Goal: Information Seeking & Learning: Learn about a topic

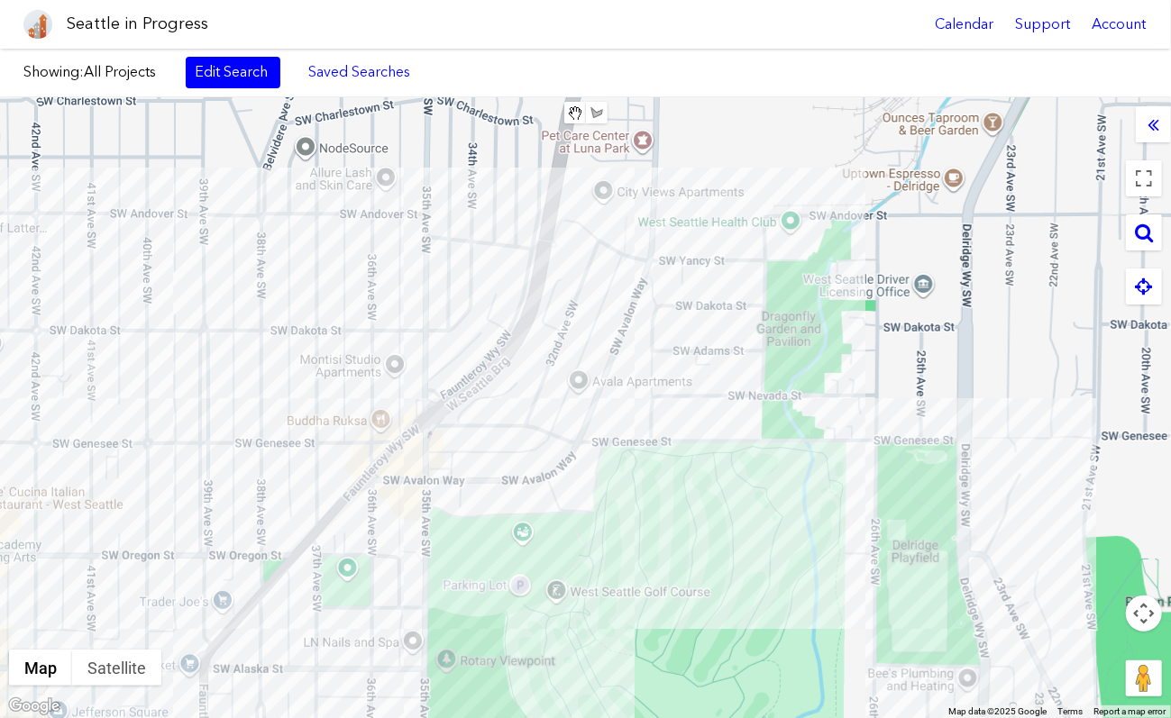
drag, startPoint x: 803, startPoint y: 462, endPoint x: 737, endPoint y: 641, distance: 190.2
click at [737, 641] on div "To navigate, press the arrow keys." at bounding box center [585, 407] width 1171 height 621
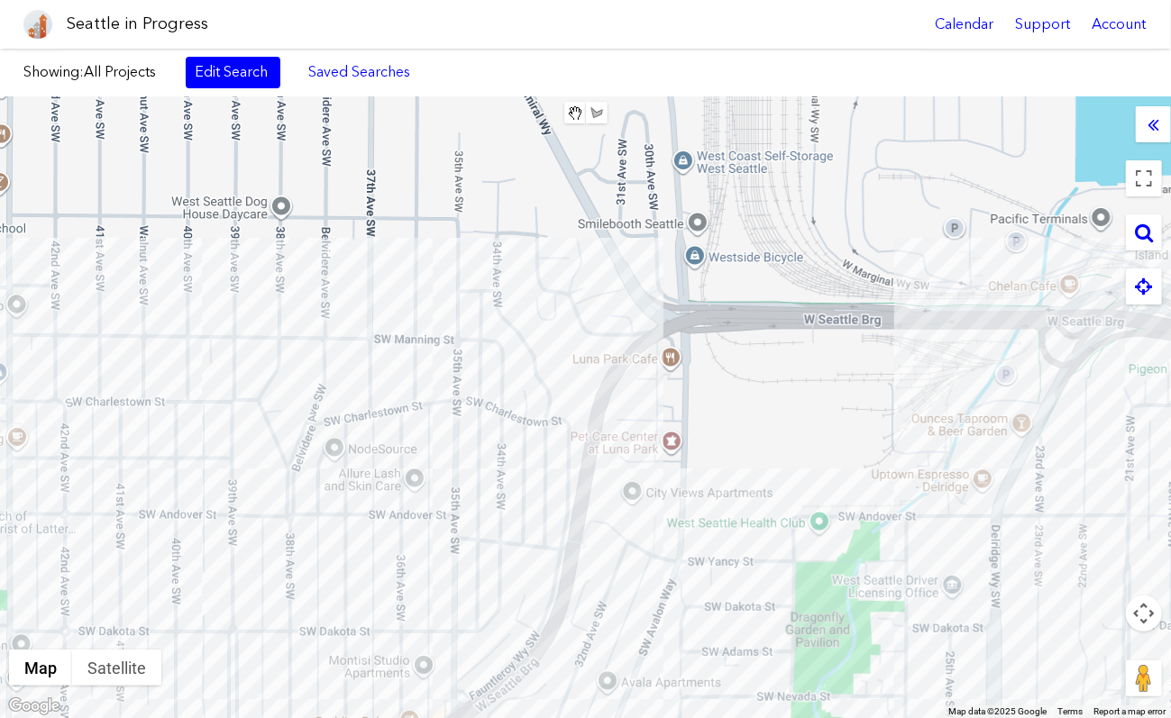
drag, startPoint x: 608, startPoint y: 262, endPoint x: 638, endPoint y: 570, distance: 308.7
click at [638, 570] on div "To navigate, press the arrow keys." at bounding box center [585, 407] width 1171 height 621
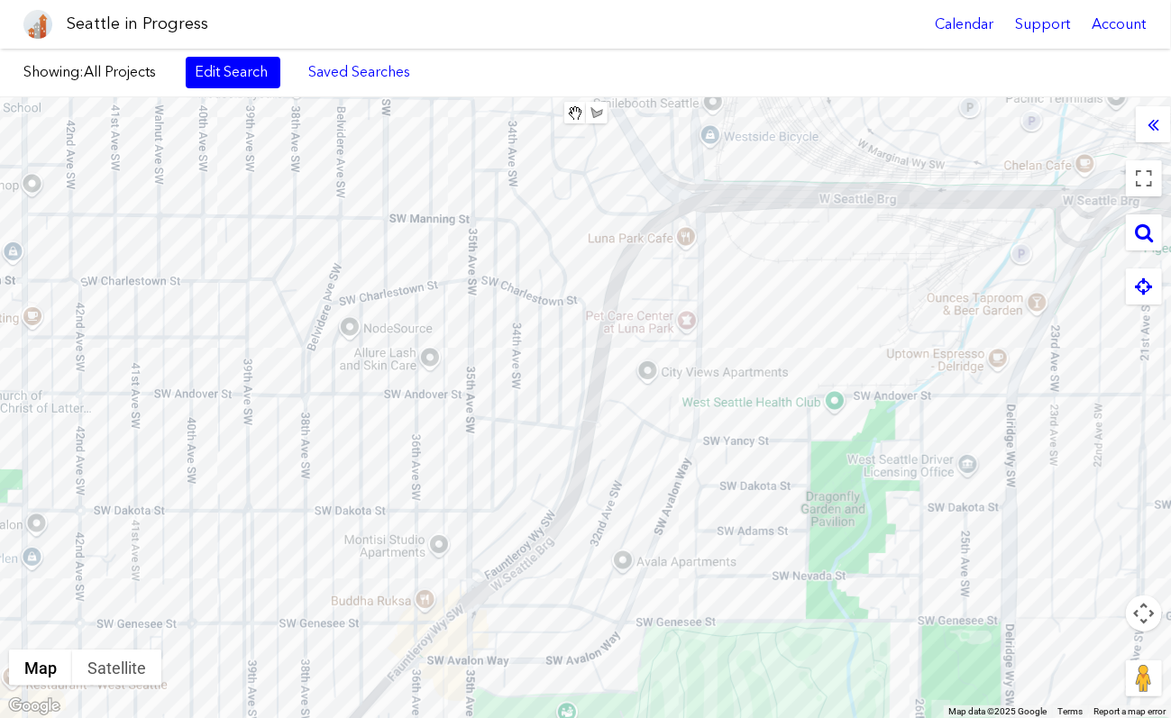
drag, startPoint x: 726, startPoint y: 528, endPoint x: 744, endPoint y: 395, distance: 134.6
click at [744, 395] on div "To navigate, press the arrow keys." at bounding box center [585, 407] width 1171 height 621
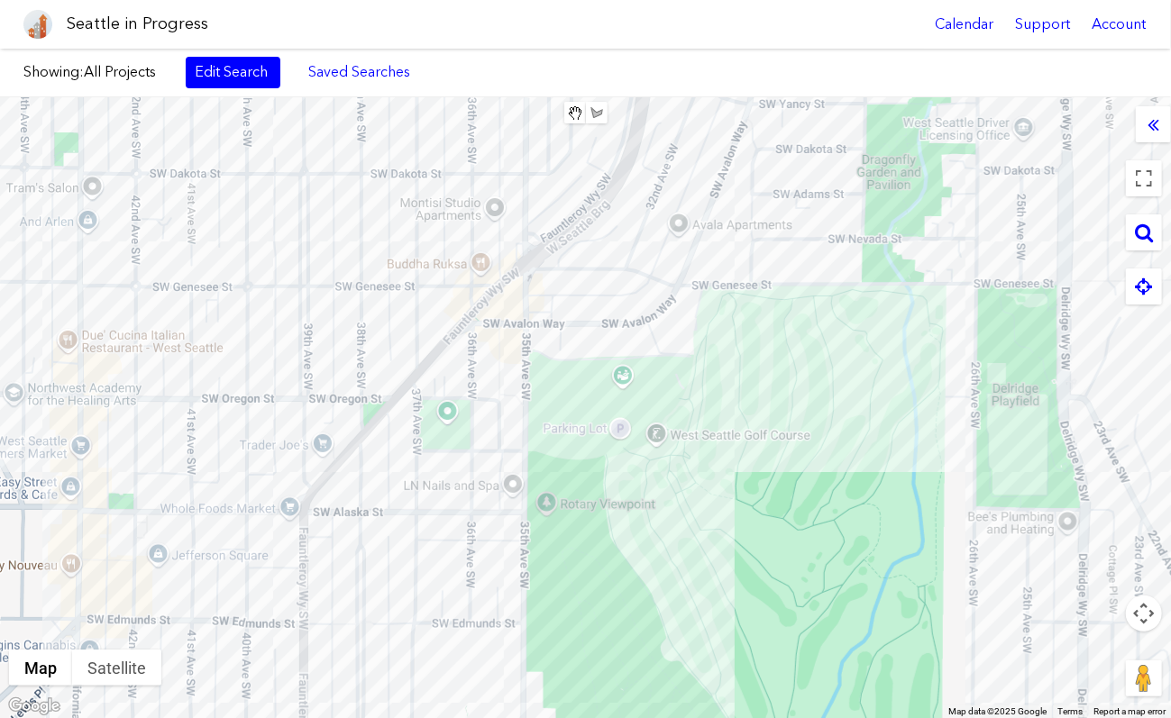
drag, startPoint x: 656, startPoint y: 595, endPoint x: 723, endPoint y: 211, distance: 389.7
click at [723, 211] on div "To navigate, press the arrow keys." at bounding box center [585, 407] width 1171 height 621
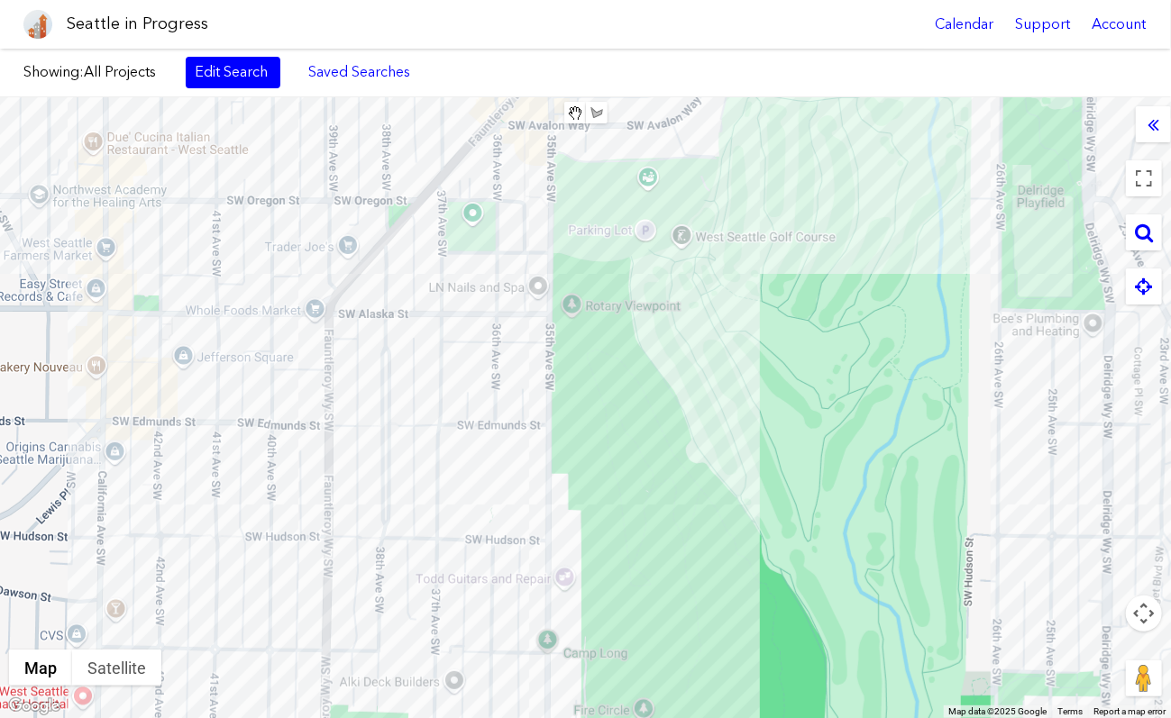
drag, startPoint x: 719, startPoint y: 460, endPoint x: 741, endPoint y: 20, distance: 440.3
click at [742, 13] on body "Seattle in Progress Calendar Support Account About [GEOGRAPHIC_DATA] in Progres…" at bounding box center [585, 359] width 1171 height 718
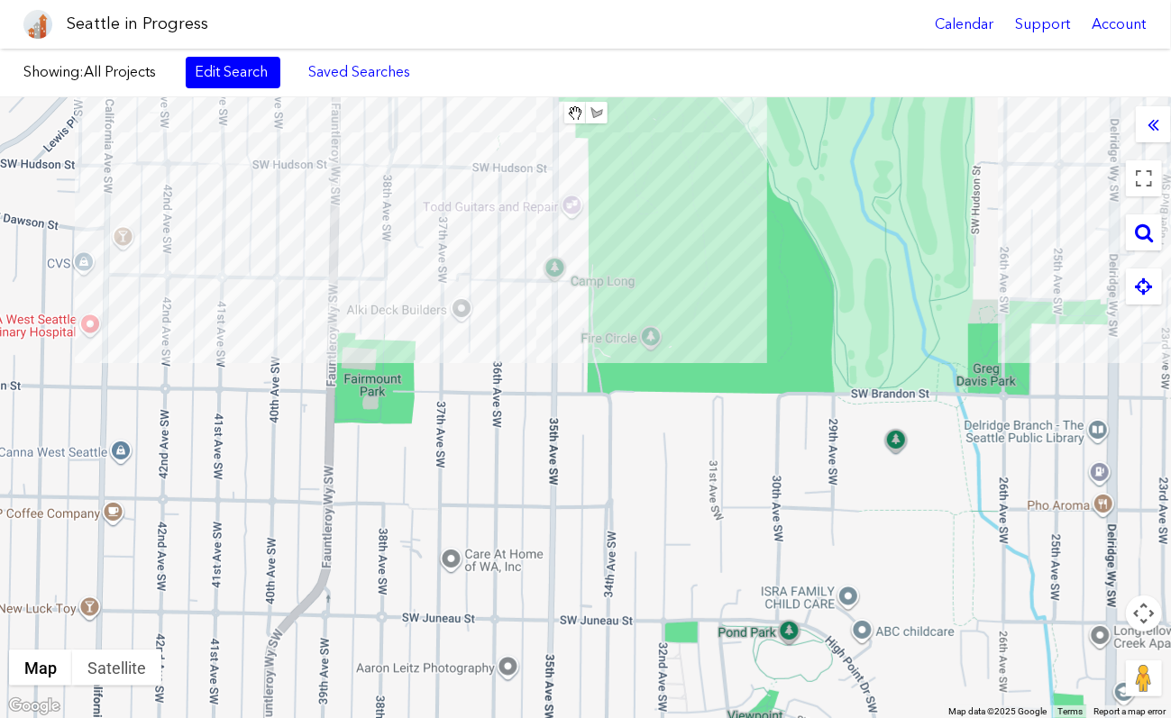
drag, startPoint x: 728, startPoint y: 272, endPoint x: 709, endPoint y: 103, distance: 170.5
click at [709, 103] on div "To navigate, press the arrow keys." at bounding box center [585, 407] width 1171 height 621
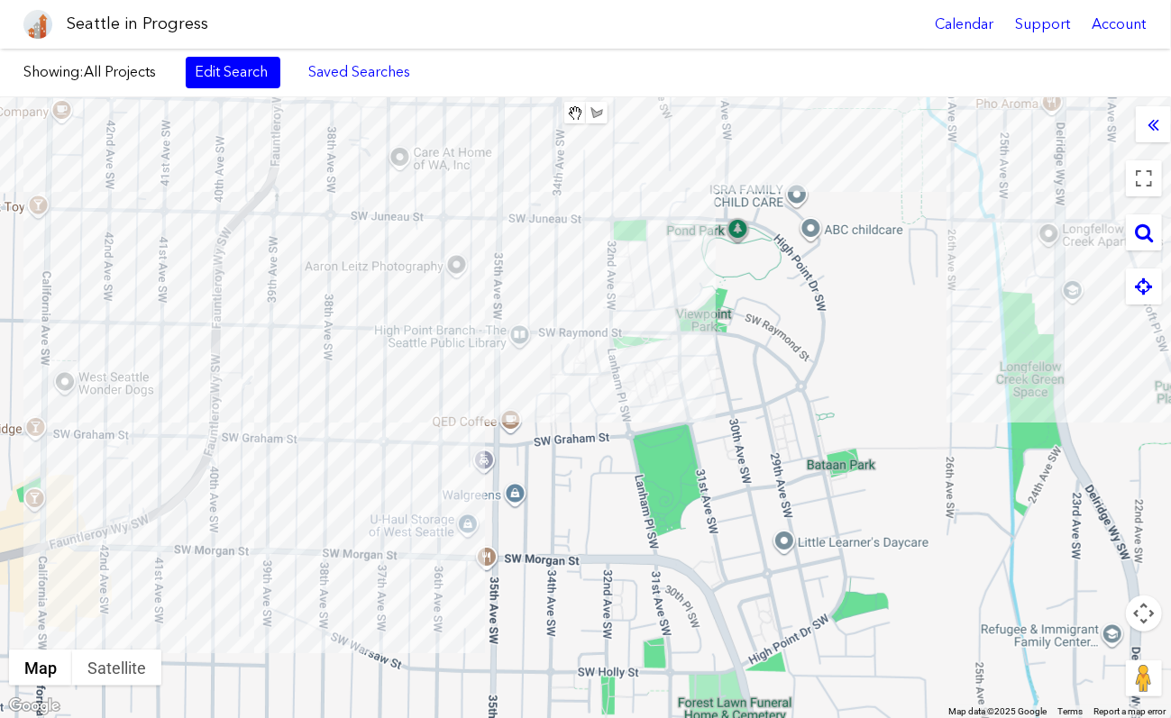
drag, startPoint x: 701, startPoint y: 461, endPoint x: 670, endPoint y: 247, distance: 216.7
click at [670, 247] on div "To navigate, press the arrow keys." at bounding box center [585, 407] width 1171 height 621
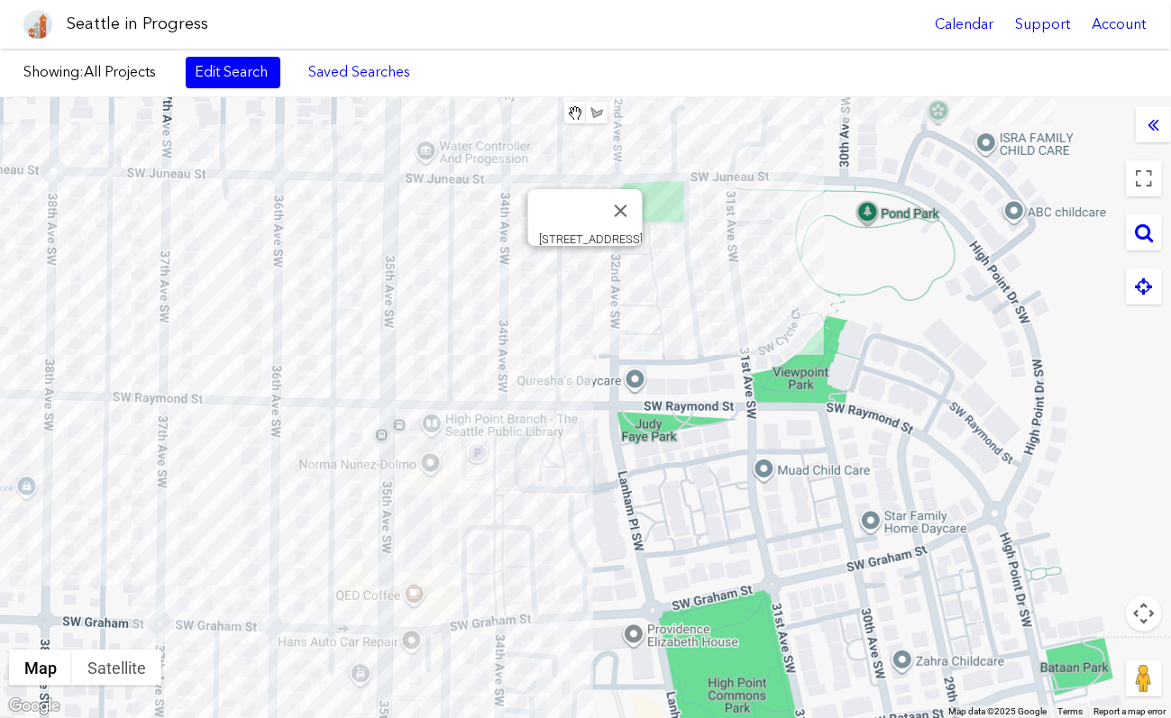
click at [586, 267] on div "To navigate, press the arrow keys. [STREET_ADDRESS]" at bounding box center [585, 407] width 1171 height 621
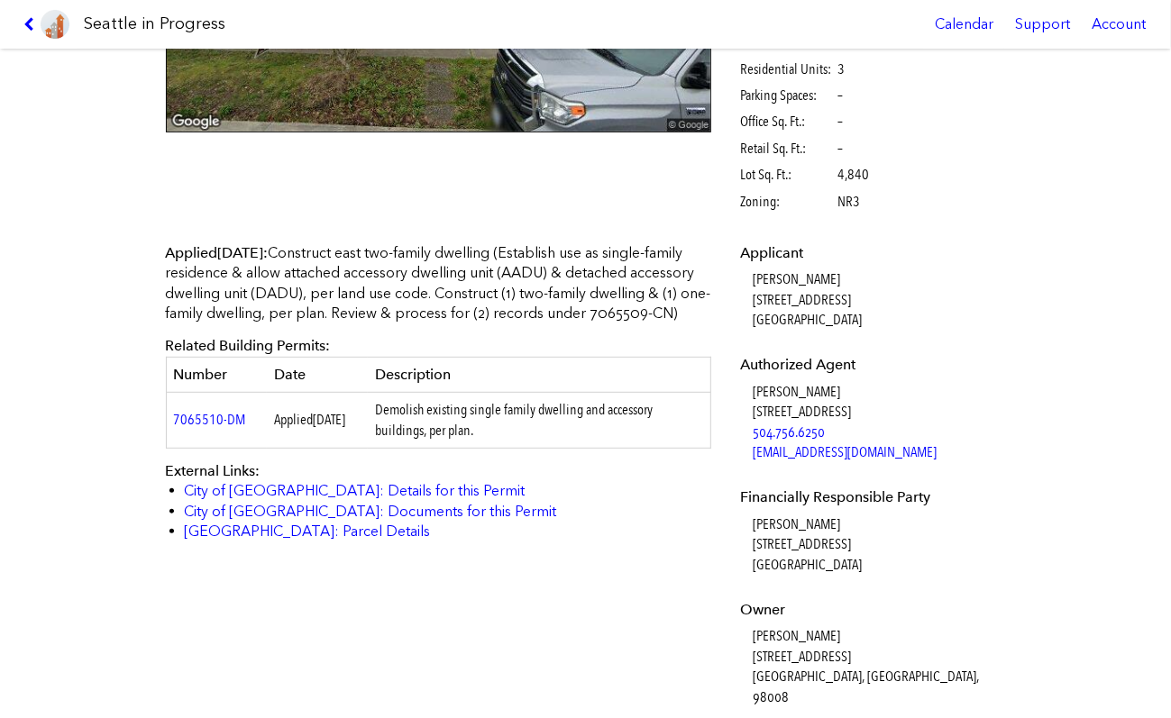
scroll to position [358, 0]
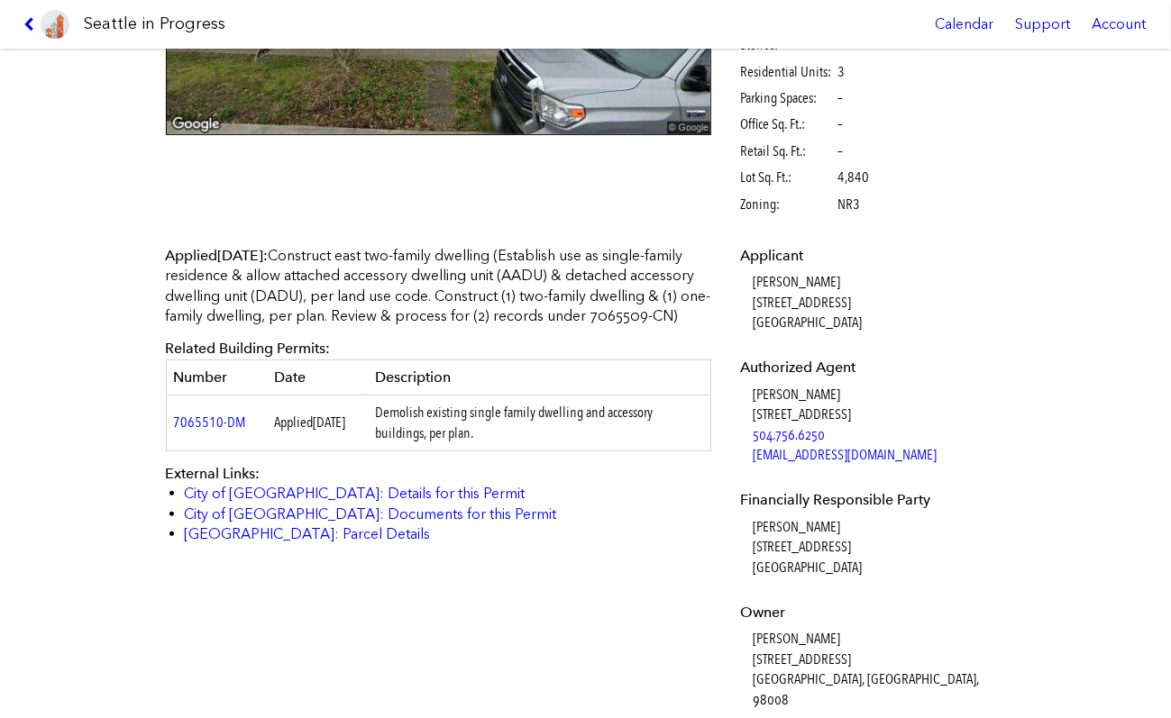
drag, startPoint x: 391, startPoint y: 430, endPoint x: 545, endPoint y: 456, distance: 156.3
click at [545, 452] on td "Demolish existing single family dwelling and accessory buildings, per plan." at bounding box center [539, 424] width 343 height 56
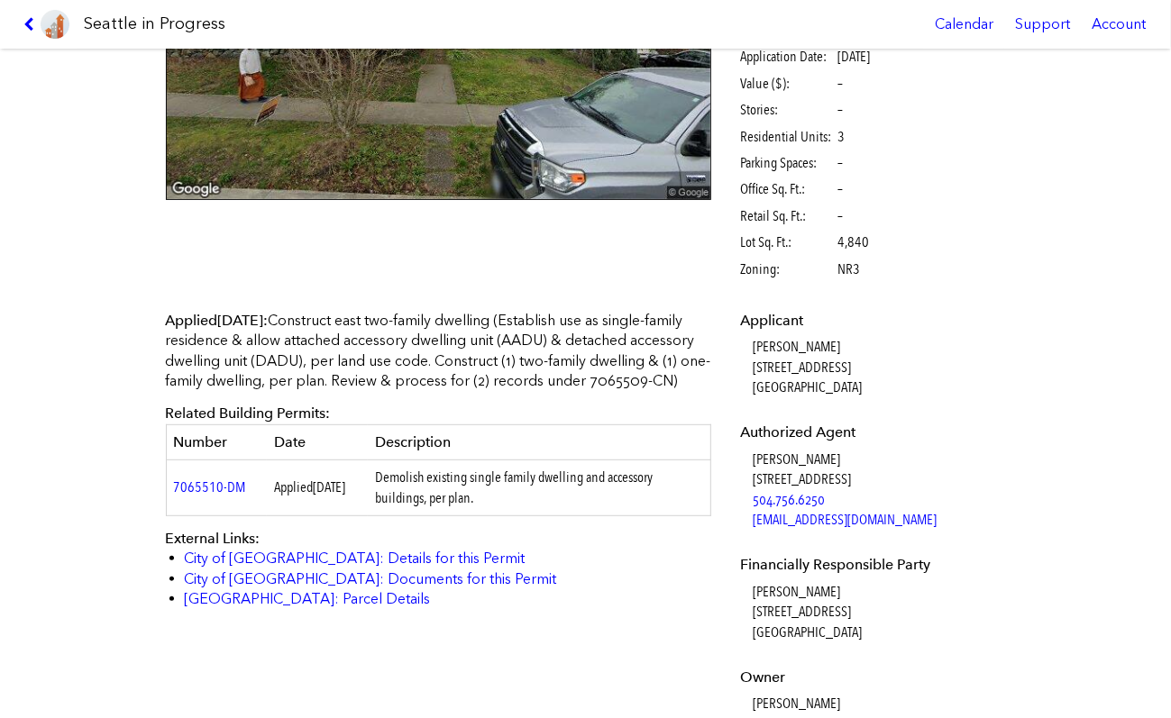
scroll to position [297, 0]
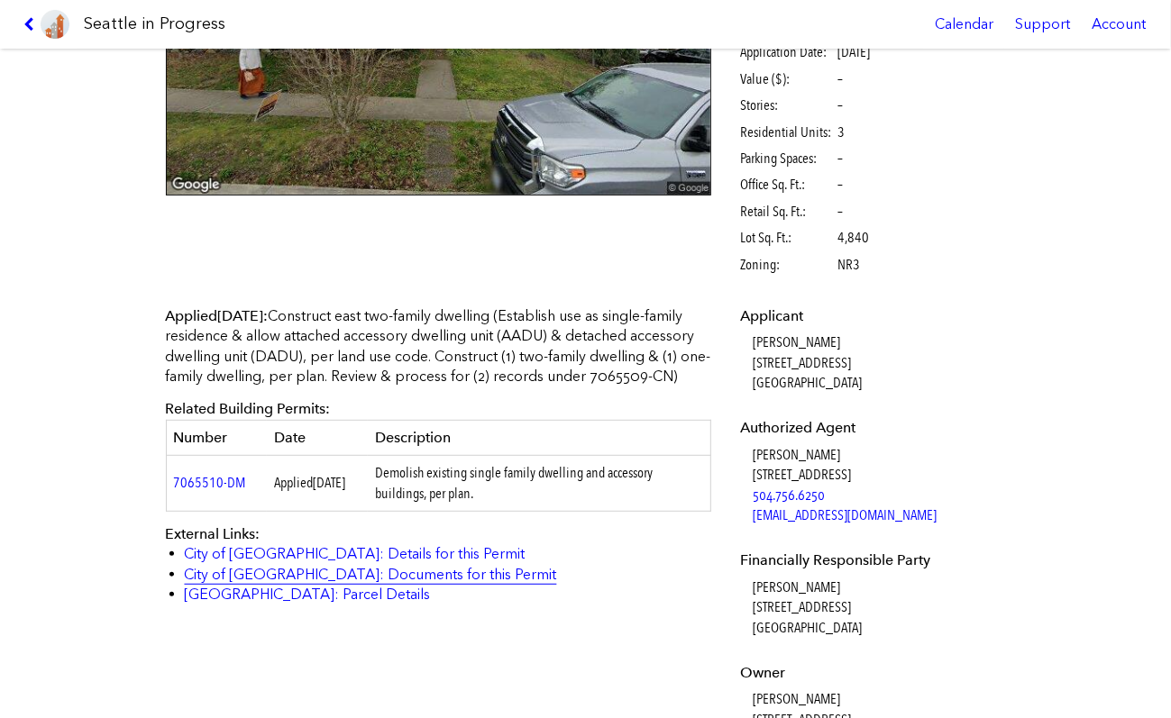
click at [288, 583] on link "City of [GEOGRAPHIC_DATA]: Documents for this Permit" at bounding box center [371, 574] width 372 height 17
